Goal: Task Accomplishment & Management: Complete application form

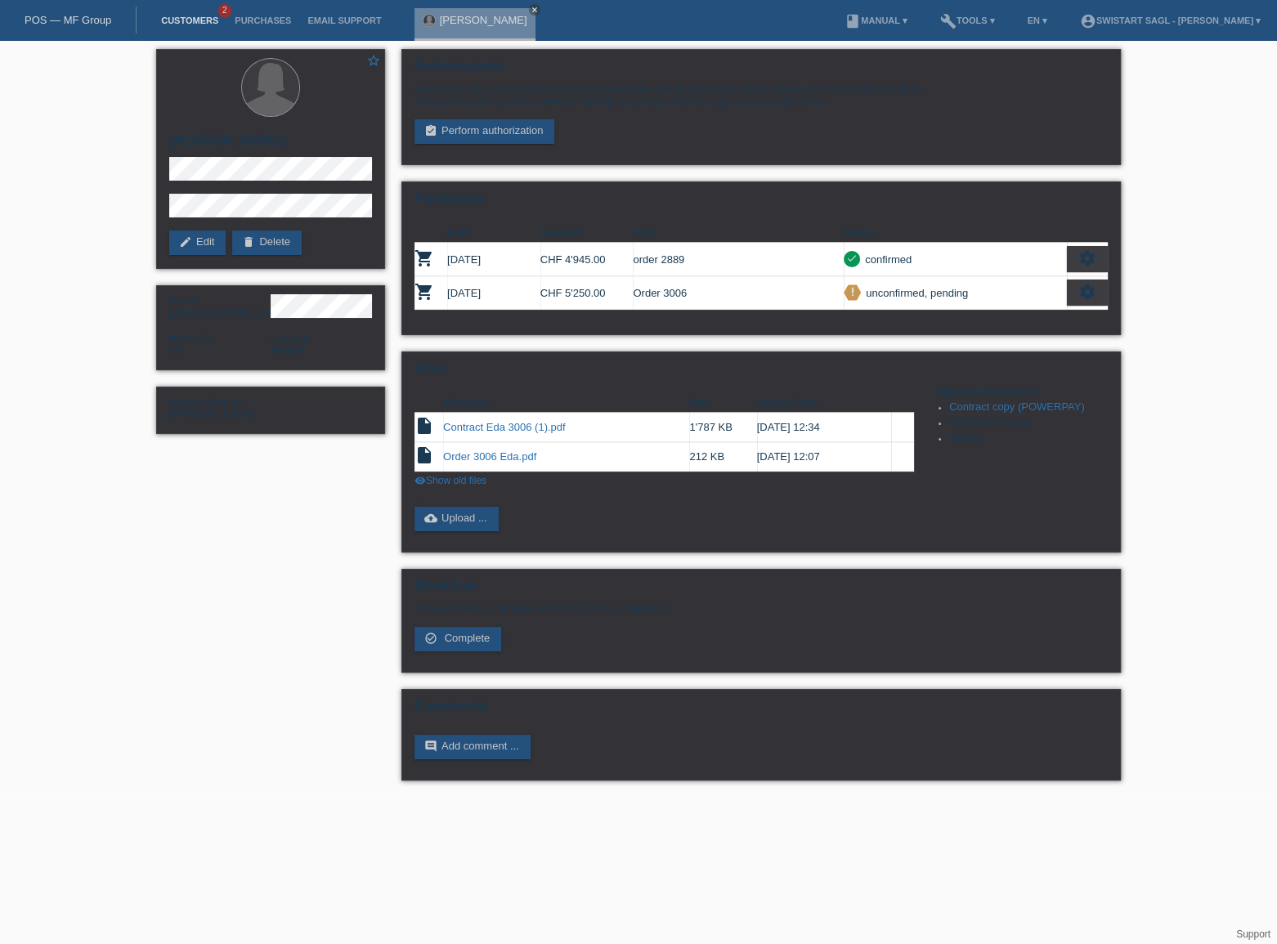
click at [211, 24] on link "Customers" at bounding box center [190, 21] width 74 height 10
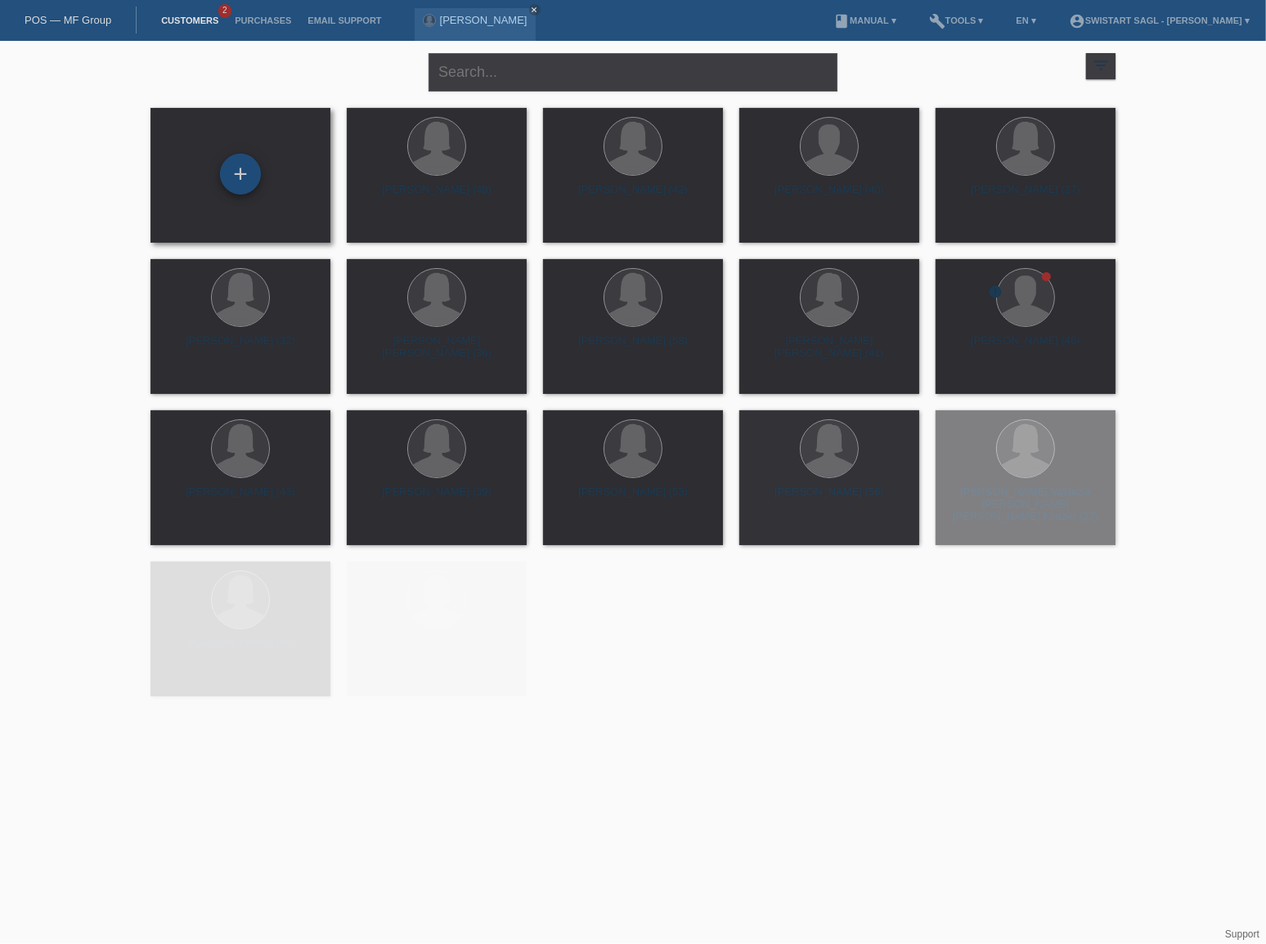
click at [250, 173] on div "+" at bounding box center [240, 174] width 41 height 41
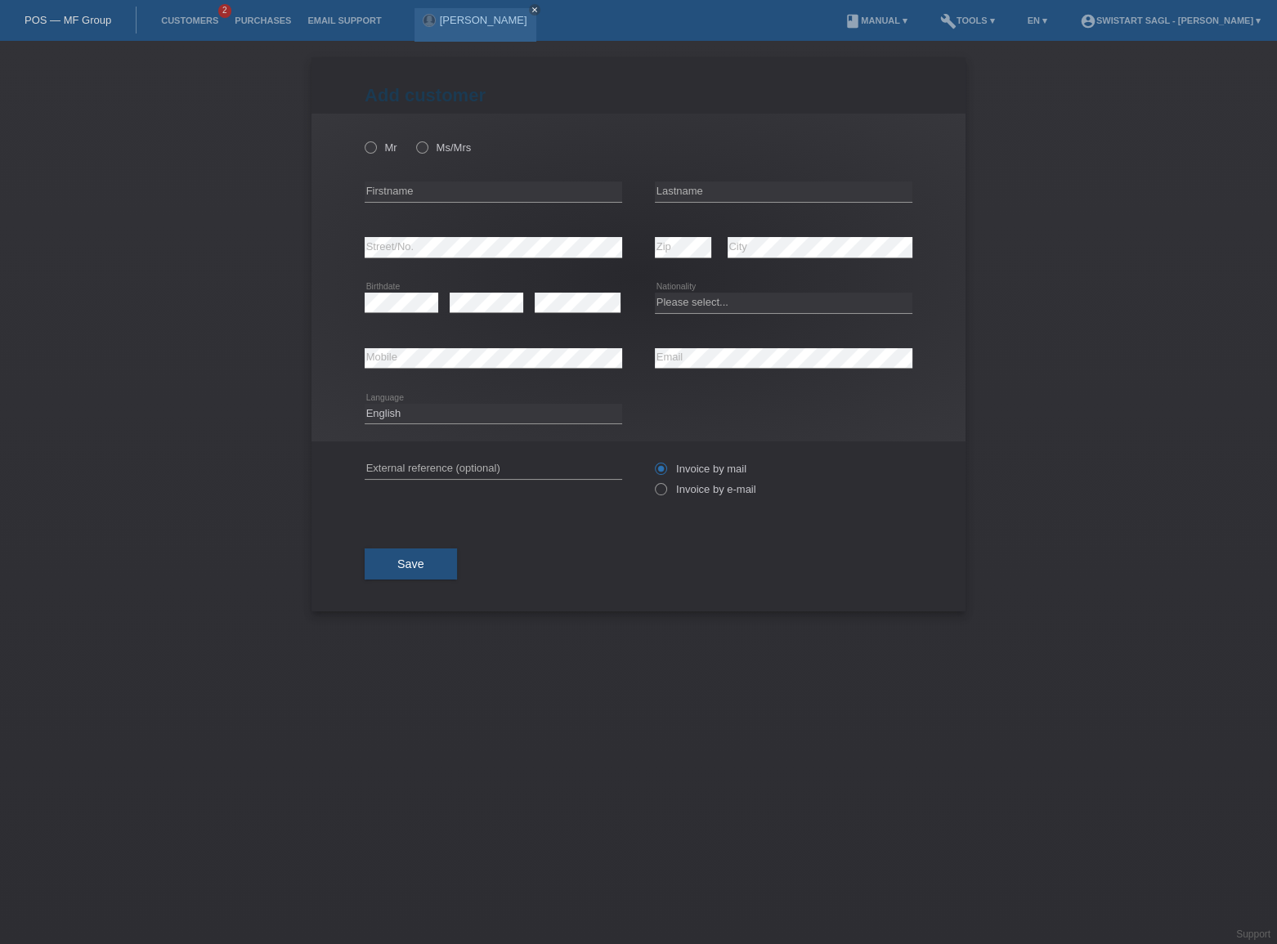
click at [406, 151] on div "Mr Ms/Mrs" at bounding box center [494, 148] width 258 height 34
click at [428, 153] on label "Ms/Mrs" at bounding box center [443, 147] width 55 height 12
click at [427, 152] on input "Ms/Mrs" at bounding box center [421, 146] width 11 height 11
radio input "true"
click at [419, 177] on div "error Firstname" at bounding box center [494, 192] width 258 height 56
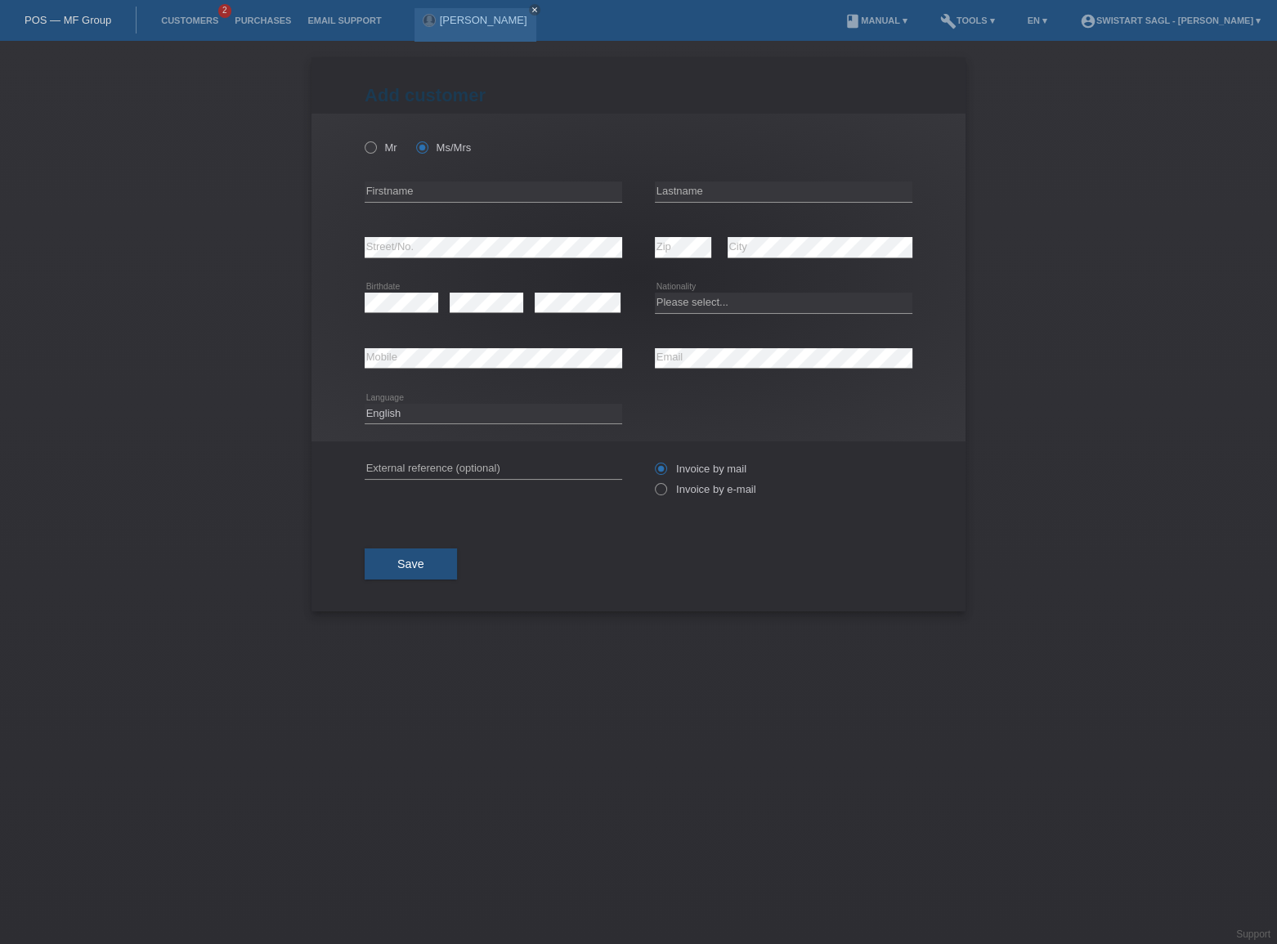
click at [419, 179] on div "error Firstname" at bounding box center [494, 192] width 258 height 56
click at [428, 194] on input "text" at bounding box center [494, 192] width 258 height 20
type input "Gislane"
type input "Egli"
click at [695, 297] on select "Please select... Switzerland Austria Germany Liechtenstein ------------ Afghani…" at bounding box center [784, 303] width 258 height 20
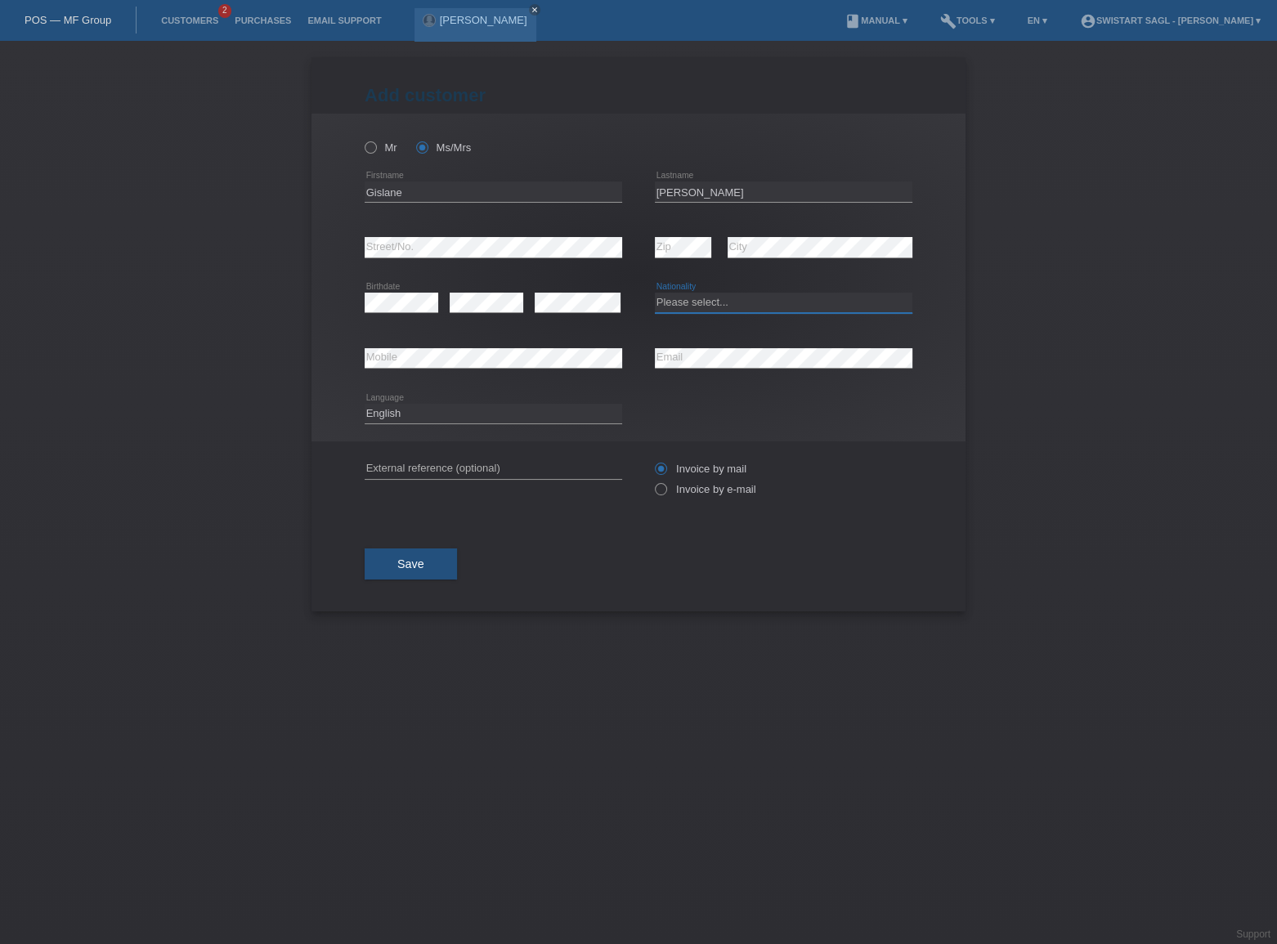
select select "CH"
click at [655, 293] on select "Please select... Switzerland Austria Germany Liechtenstein ------------ Afghani…" at bounding box center [784, 303] width 258 height 20
click at [635, 247] on div "error Street/No. error Zip error City" at bounding box center [639, 248] width 548 height 56
click at [927, 284] on div "Mr Ms/Mrs Gislane error Firstname" at bounding box center [639, 278] width 654 height 328
click at [452, 346] on div "error Mobile" at bounding box center [494, 359] width 258 height 56
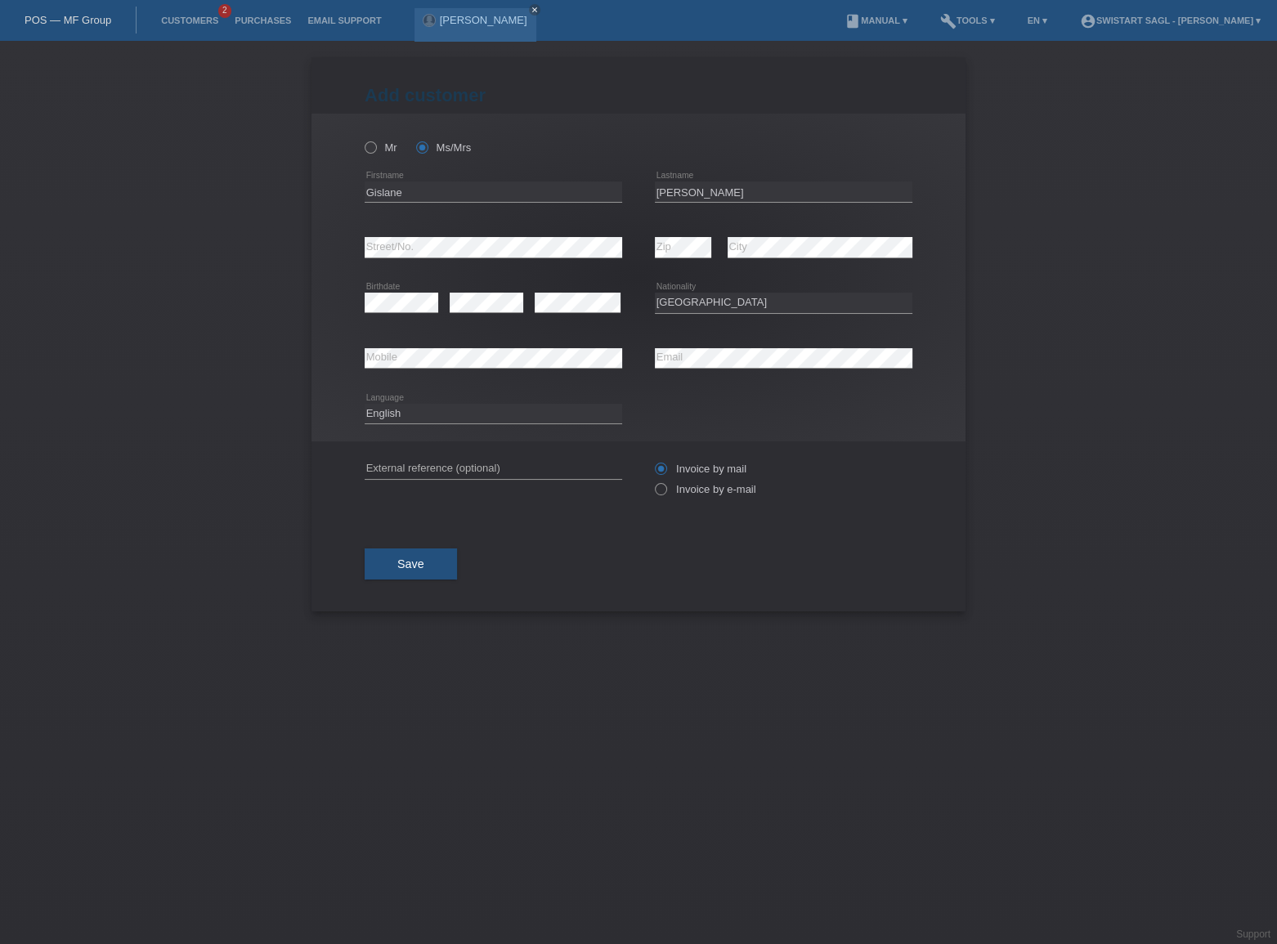
click at [468, 426] on div "Deutsch Français Italiano English error Language" at bounding box center [494, 415] width 258 height 56
click at [468, 417] on select "Deutsch Français Italiano English" at bounding box center [494, 414] width 258 height 20
select select "de"
click at [365, 404] on select "Deutsch Français Italiano English" at bounding box center [494, 414] width 258 height 20
click at [633, 582] on div "Save" at bounding box center [639, 564] width 548 height 95
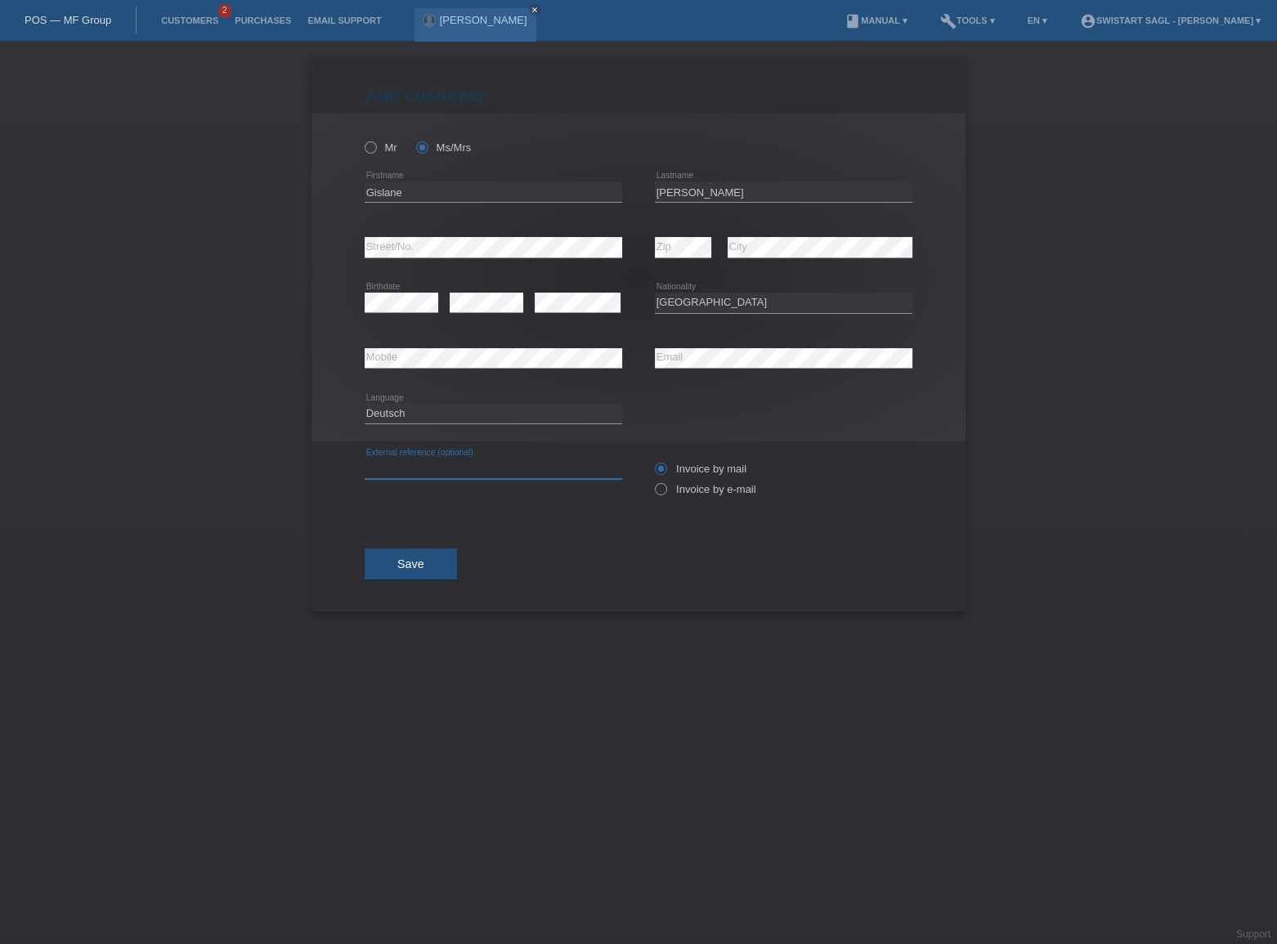
click at [551, 476] on input "text" at bounding box center [494, 469] width 258 height 20
paste input "[PERSON_NAME]"
type input "[PERSON_NAME]"
click at [414, 562] on span "Save" at bounding box center [410, 564] width 27 height 13
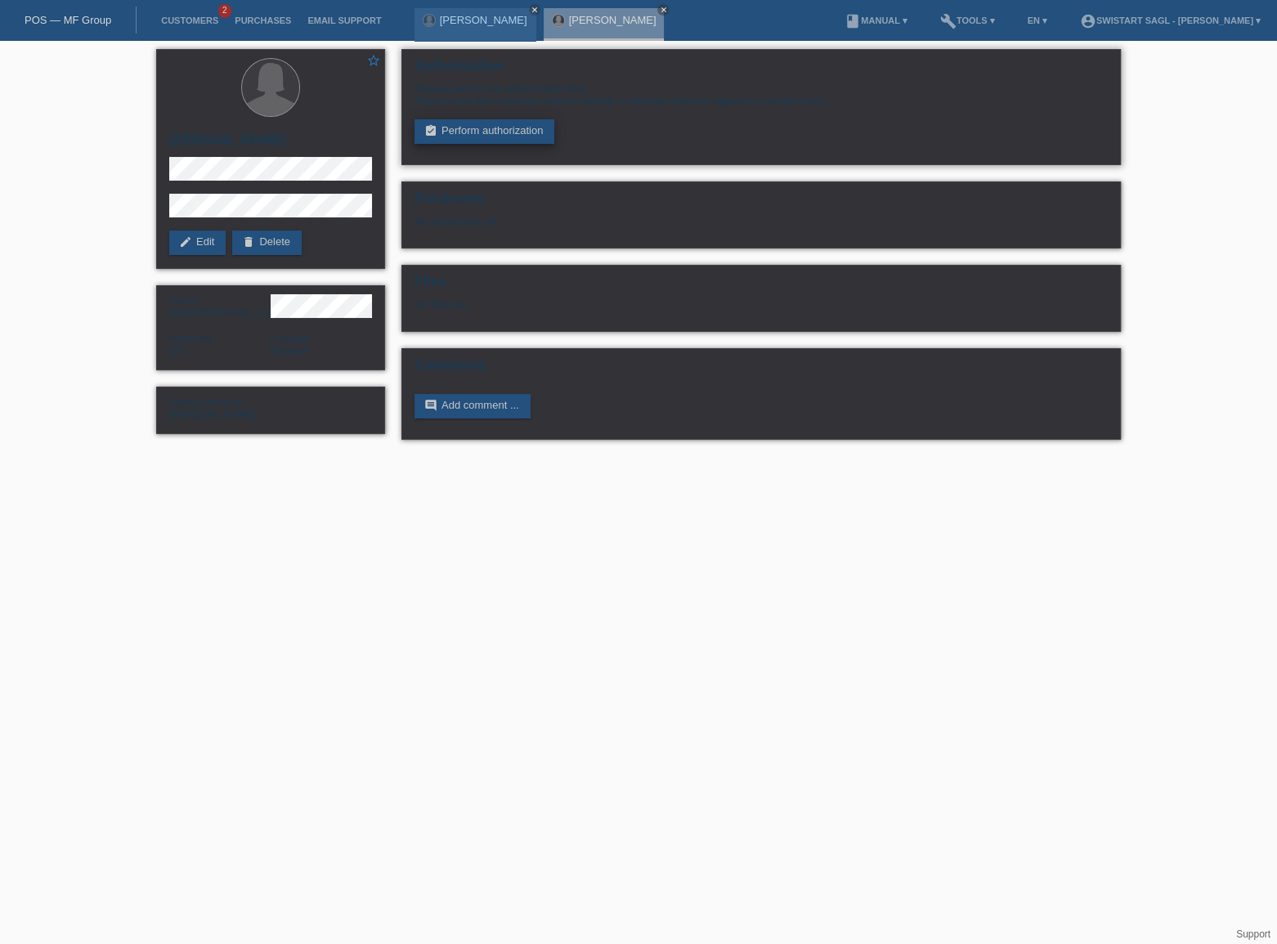
click at [527, 137] on link "assignment_turned_in Perform authorization" at bounding box center [485, 131] width 140 height 25
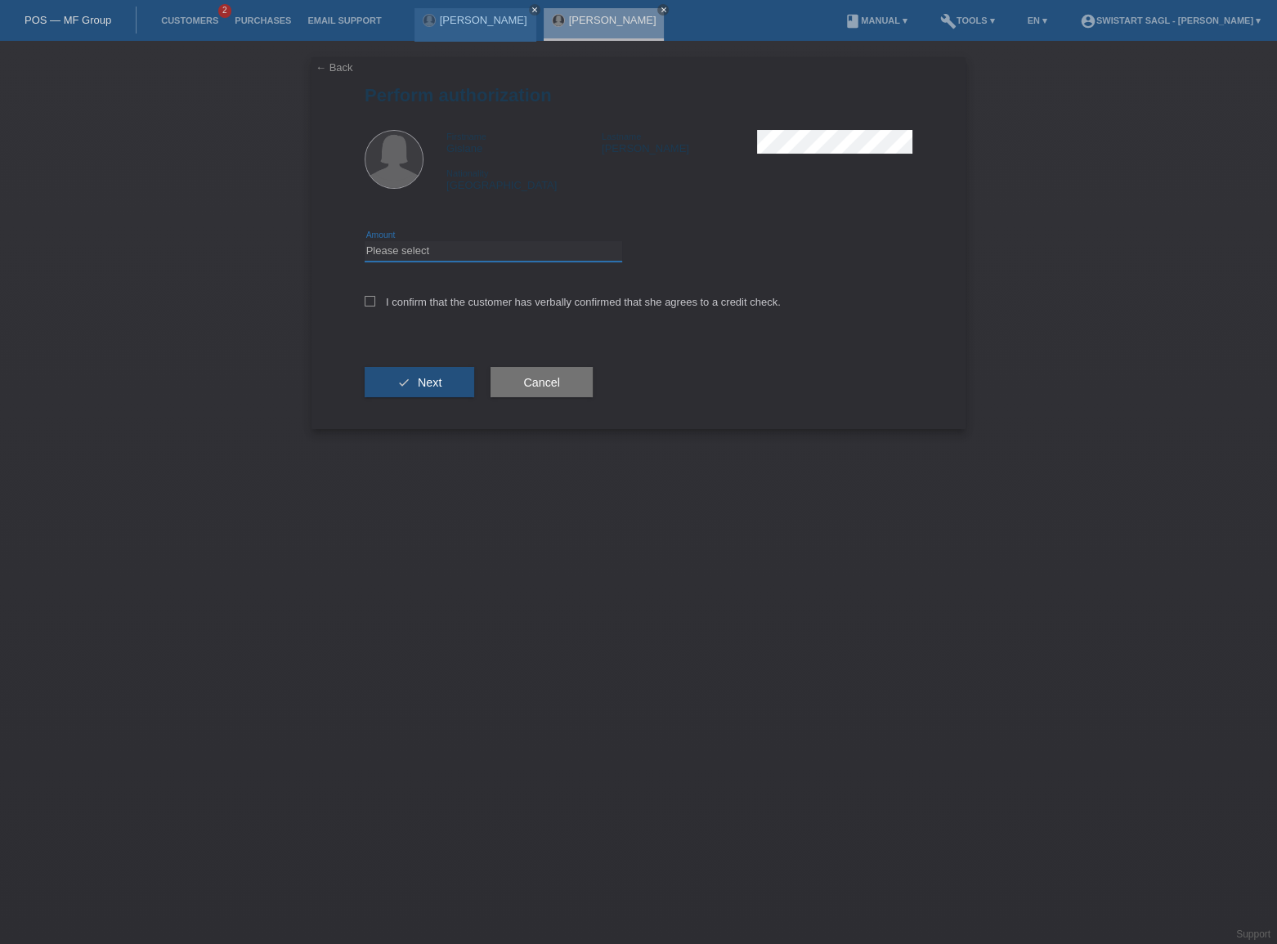
drag, startPoint x: 469, startPoint y: 244, endPoint x: 467, endPoint y: 258, distance: 13.3
click at [469, 244] on select "Please select CHF 1.00 - CHF 499.00 CHF 500.00 - CHF 1'999.00 CHF 2'000.00 - CH…" at bounding box center [494, 251] width 258 height 20
select select "2"
click at [365, 241] on select "Please select CHF 1.00 - CHF 499.00 CHF 500.00 - CHF 1'999.00 CHF 2'000.00 - CH…" at bounding box center [494, 251] width 258 height 20
click at [407, 302] on label "I confirm that the customer has verbally confirmed that she agrees to a credit …" at bounding box center [573, 302] width 416 height 12
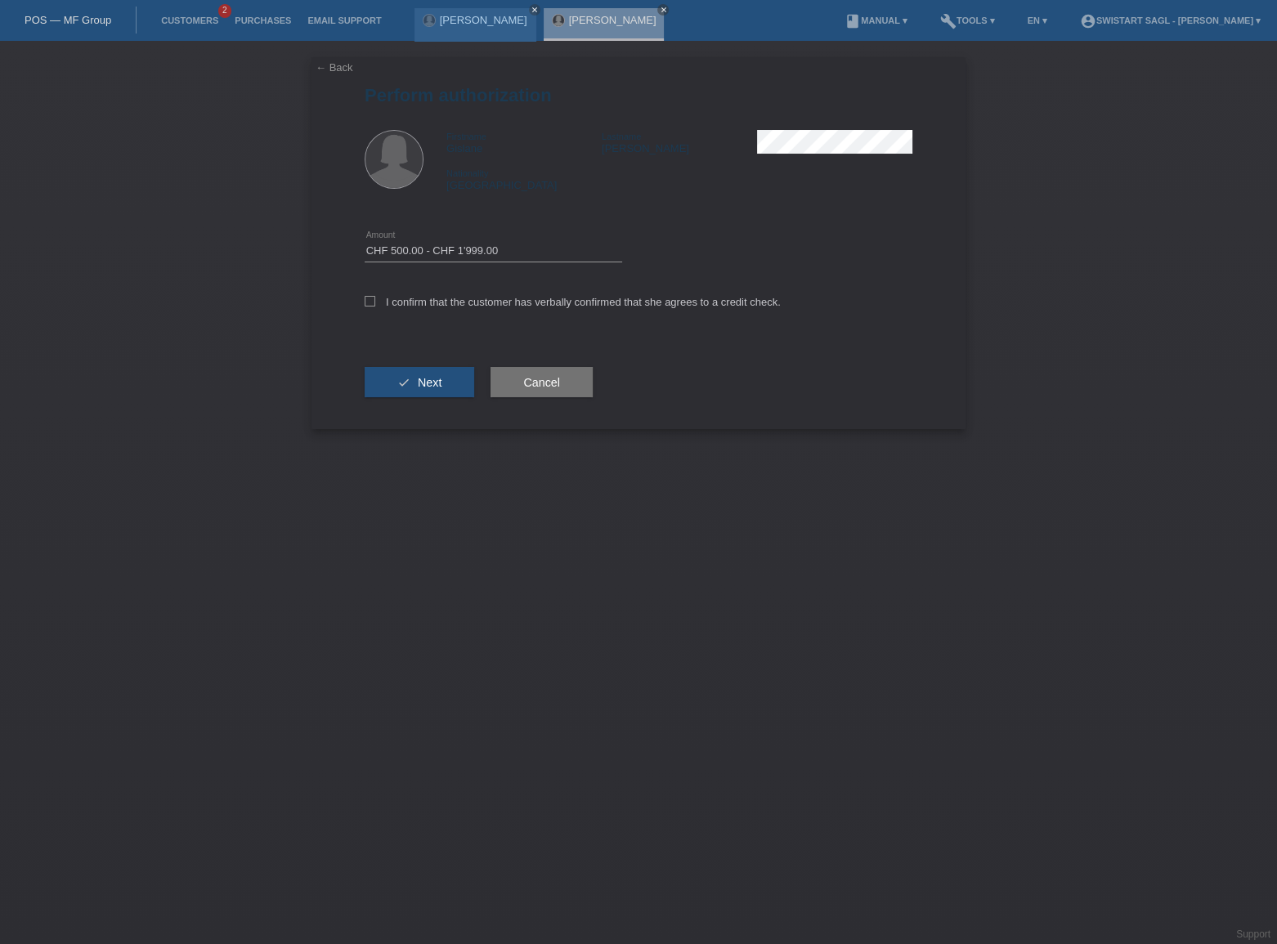
click at [375, 302] on input "I confirm that the customer has verbally confirmed that she agrees to a credit …" at bounding box center [370, 301] width 11 height 11
checkbox input "true"
drag, startPoint x: 408, startPoint y: 392, endPoint x: 414, endPoint y: 399, distance: 9.3
click at [408, 391] on button "check Next" at bounding box center [420, 382] width 110 height 31
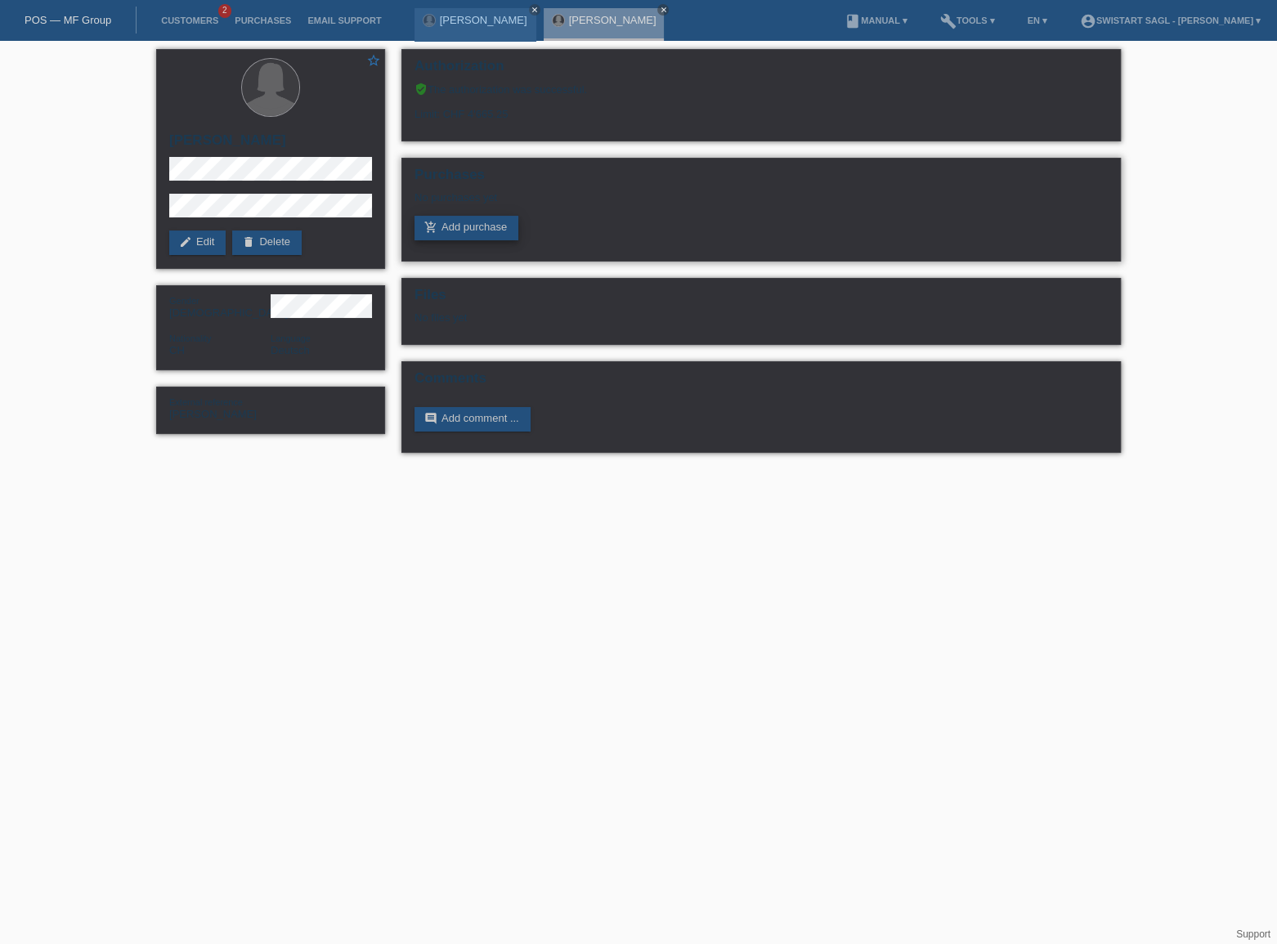
click at [483, 228] on link "add_shopping_cart Add purchase" at bounding box center [467, 228] width 104 height 25
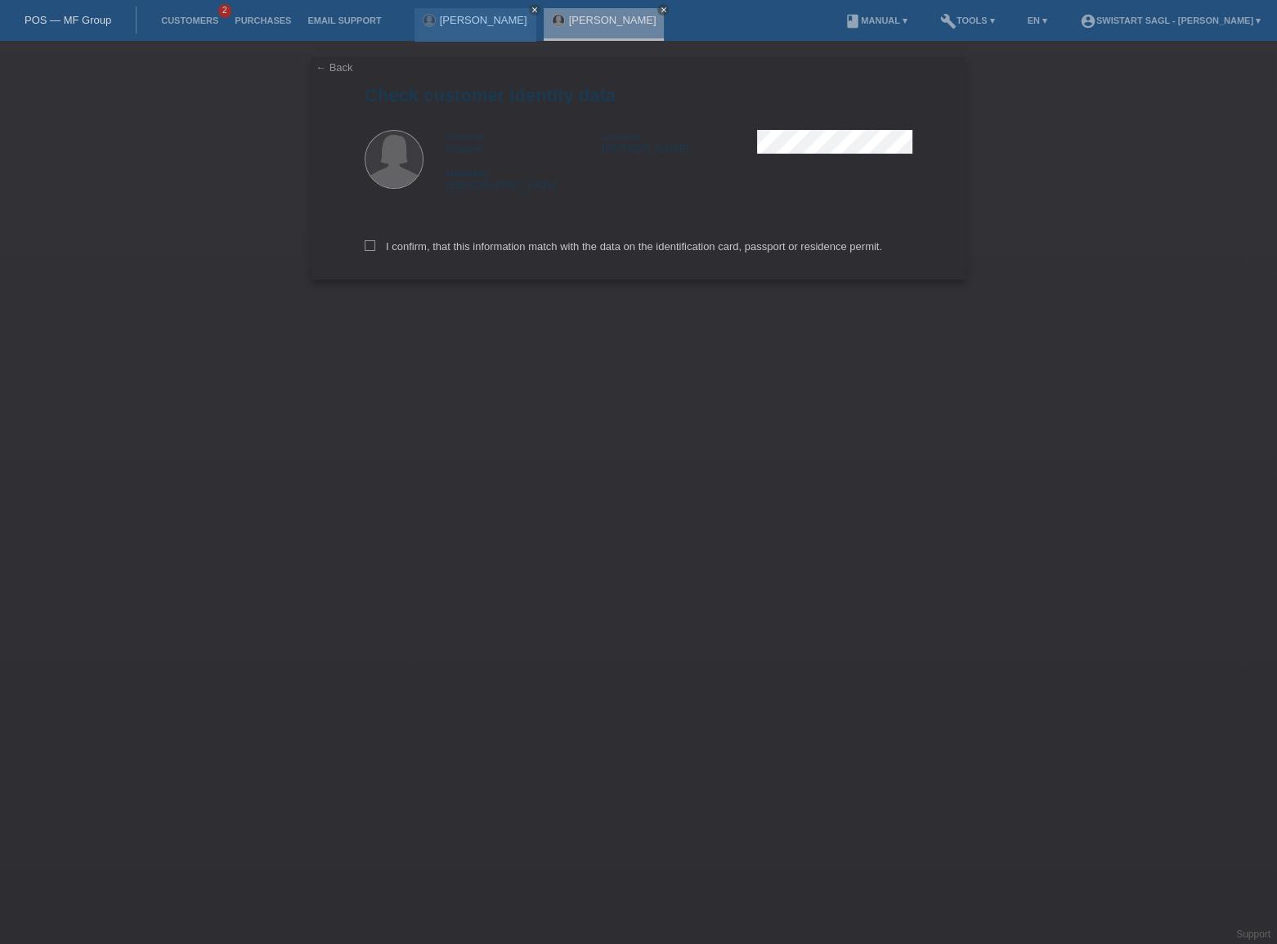
drag, startPoint x: 262, startPoint y: 427, endPoint x: 341, endPoint y: 338, distance: 119.3
click at [262, 427] on div "← Back Check customer identity data Firstname Gislane Lastname [PERSON_NAME] Na…" at bounding box center [638, 492] width 1277 height 903
click at [403, 245] on label "I confirm, that this information match with the data on the identification card…" at bounding box center [624, 246] width 518 height 12
click at [375, 245] on input "I confirm, that this information match with the data on the identification card…" at bounding box center [370, 245] width 11 height 11
checkbox input "true"
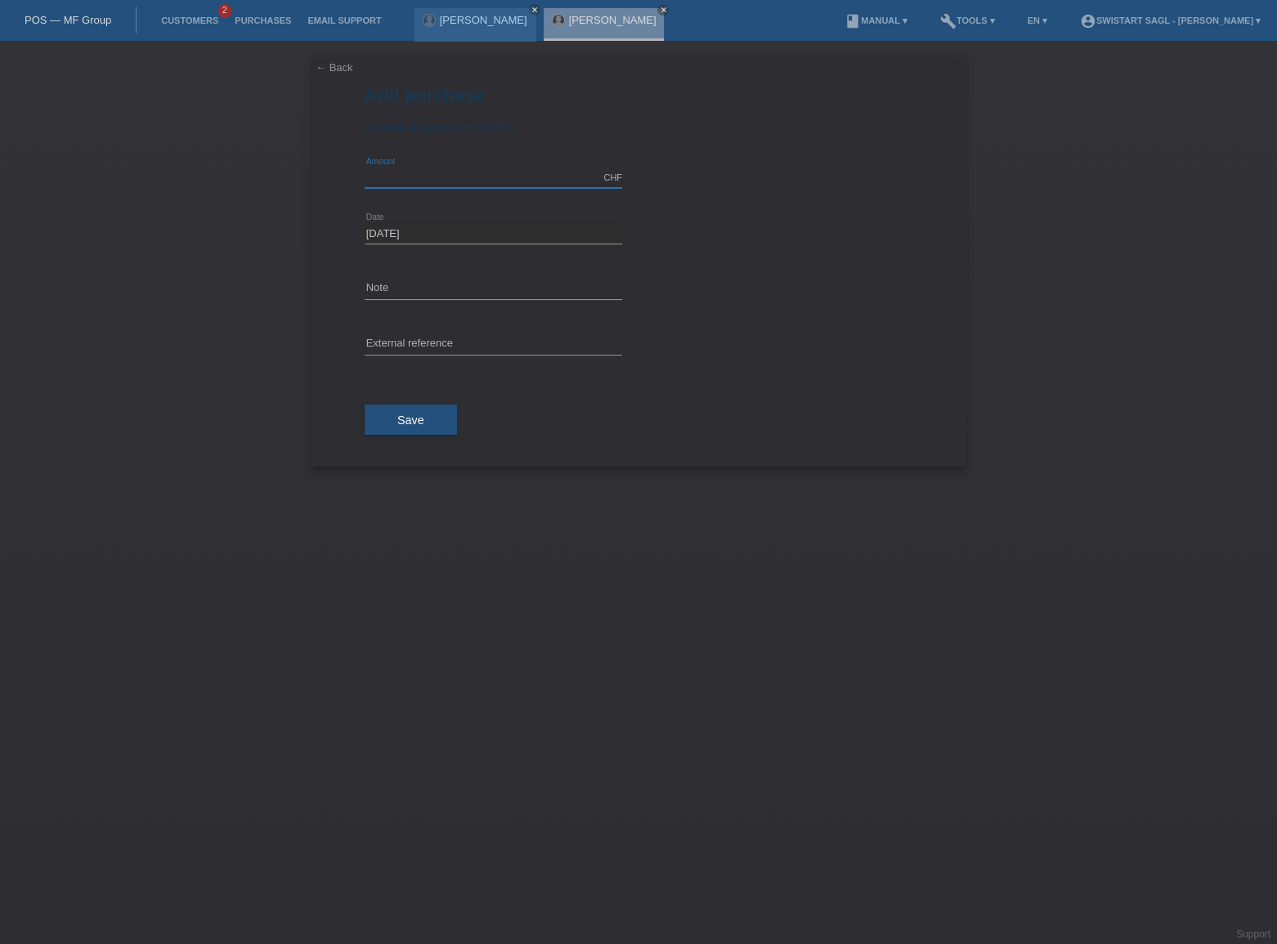
click at [404, 170] on input "text" at bounding box center [494, 178] width 258 height 20
type input "1470.00"
click at [392, 284] on input "text" at bounding box center [494, 289] width 258 height 20
drag, startPoint x: 458, startPoint y: 286, endPoint x: 171, endPoint y: 309, distance: 287.9
click at [139, 300] on div "← Back Add purchase Available amount: CHF 4'665.25 1470.00 error" at bounding box center [638, 492] width 1277 height 903
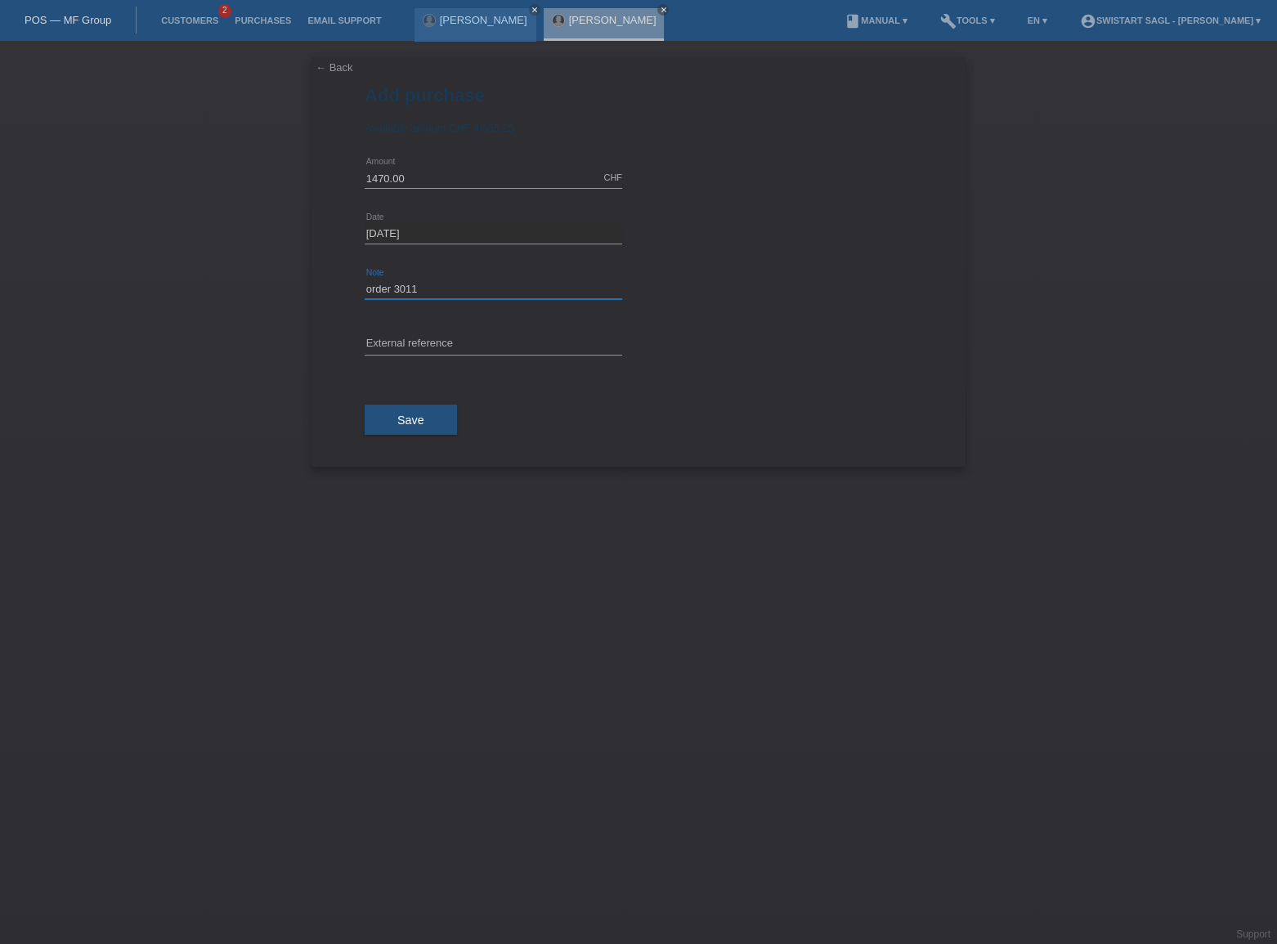
type input "order 3011"
click at [379, 344] on input "text" at bounding box center [494, 344] width 258 height 20
paste input "order 3011"
type input "order 3011"
click at [388, 420] on button "Save" at bounding box center [411, 420] width 92 height 31
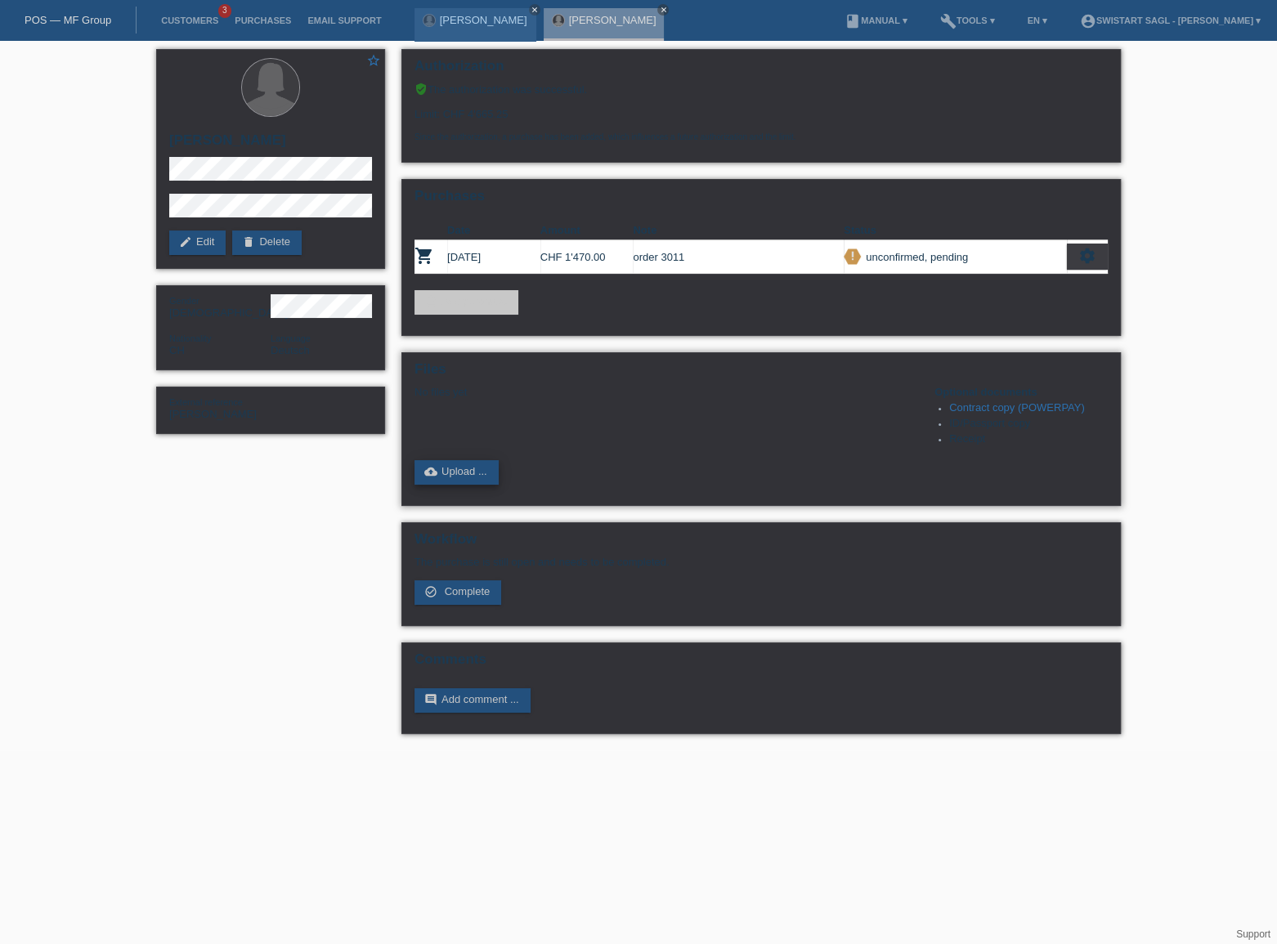
click at [477, 463] on link "cloud_upload Upload ..." at bounding box center [457, 472] width 84 height 25
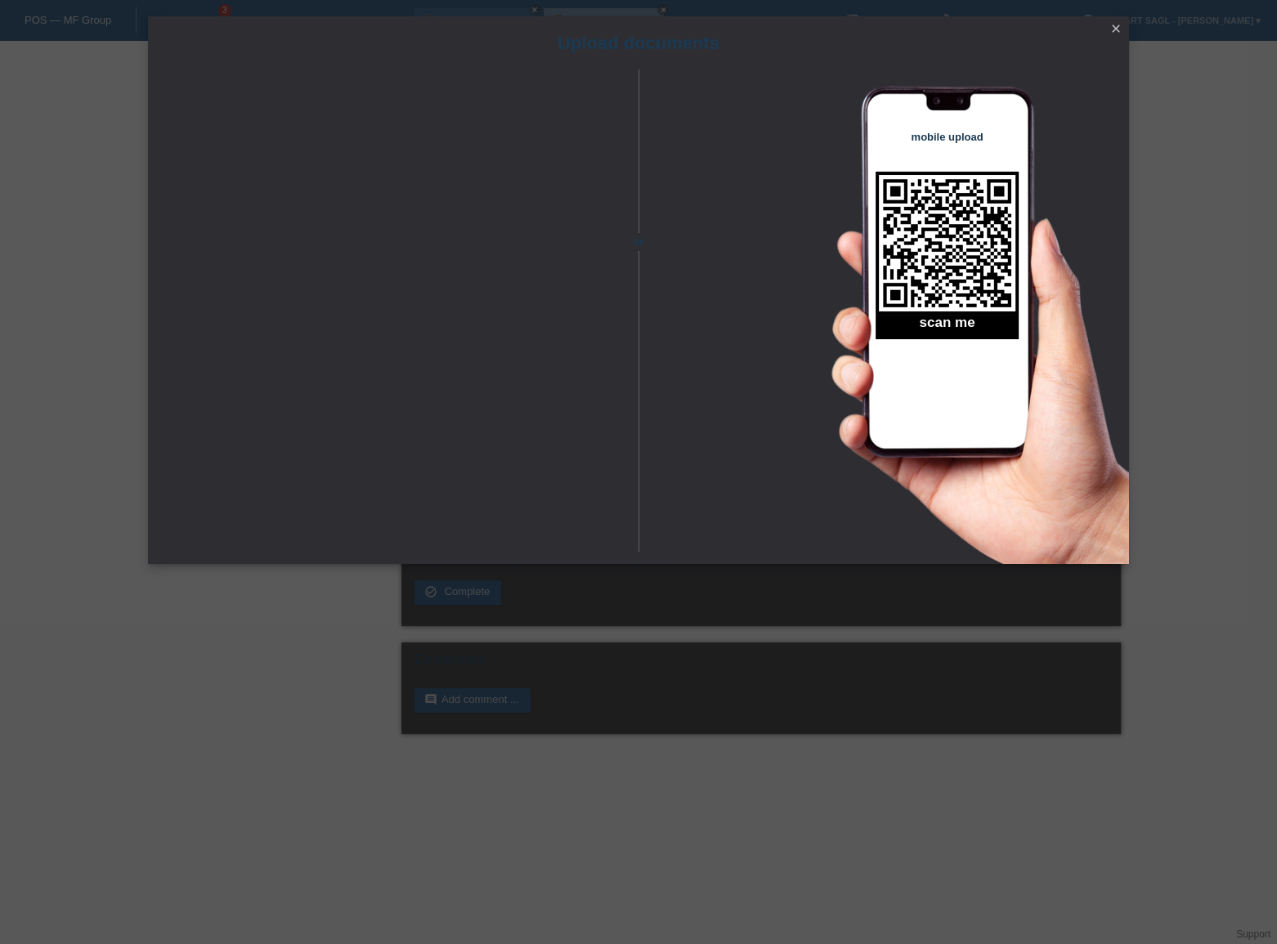
click at [1106, 24] on link "close" at bounding box center [1115, 29] width 21 height 19
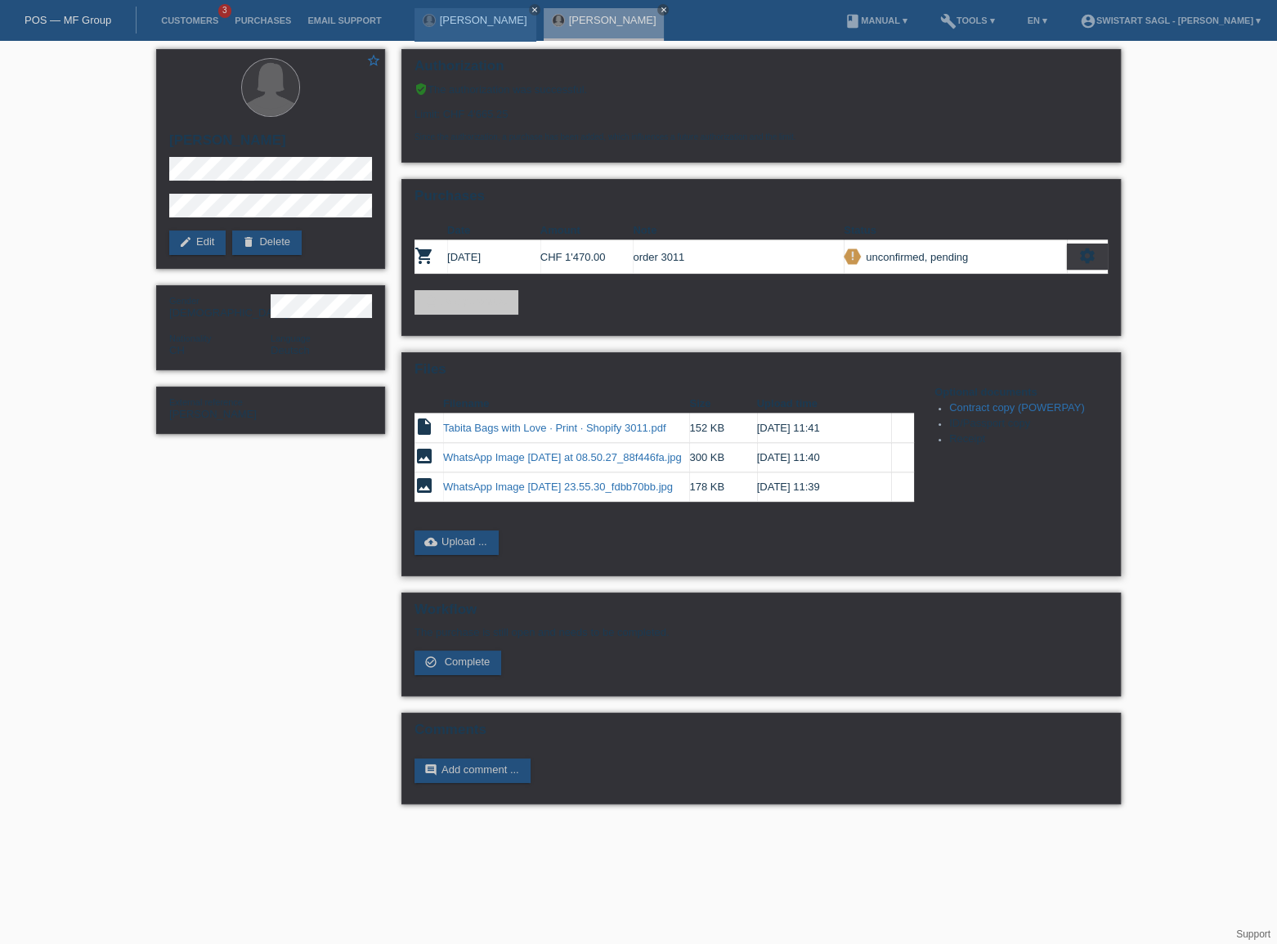
click at [984, 406] on link "Contract copy (POWERPAY)" at bounding box center [1017, 407] width 136 height 12
